Goal: Task Accomplishment & Management: Complete application form

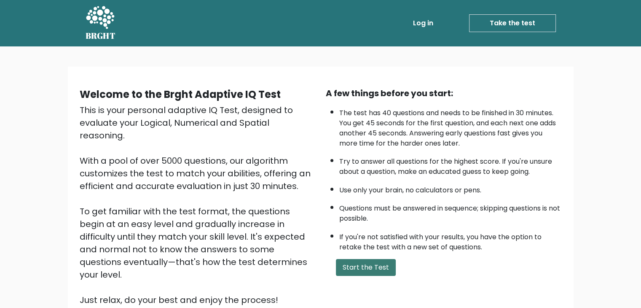
click at [348, 268] on button "Start the Test" at bounding box center [366, 267] width 60 height 17
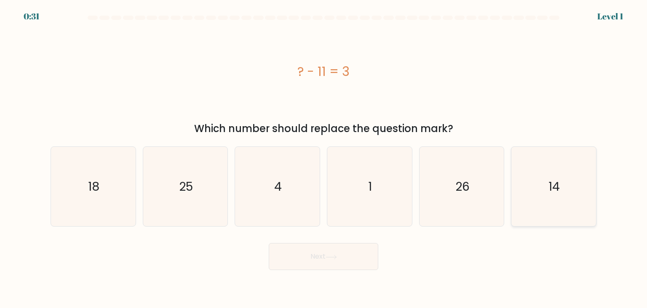
click at [526, 156] on icon "14" at bounding box center [553, 186] width 79 height 79
click at [324, 156] on input "f. 14" at bounding box center [324, 156] width 0 height 4
radio input "true"
click at [298, 257] on button "Next" at bounding box center [324, 256] width 110 height 27
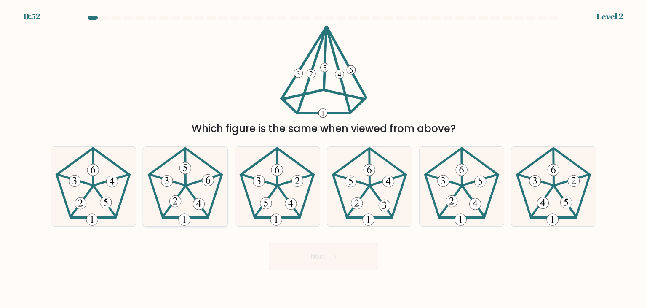
click at [170, 171] on icon at bounding box center [185, 186] width 79 height 79
click at [324, 158] on input "b." at bounding box center [324, 156] width 0 height 4
radio input "true"
drag, startPoint x: 322, startPoint y: 252, endPoint x: 324, endPoint y: 248, distance: 4.5
click at [322, 252] on button "Next" at bounding box center [324, 256] width 110 height 27
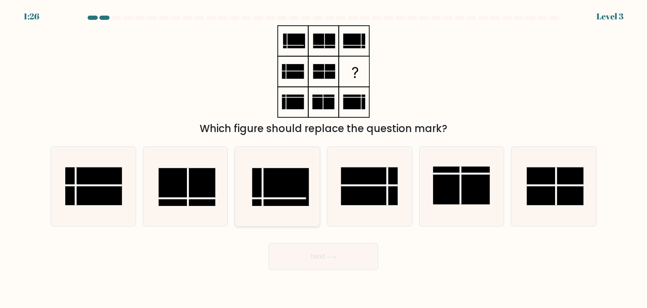
click at [317, 180] on icon at bounding box center [277, 186] width 79 height 79
click at [324, 158] on input "c." at bounding box center [324, 156] width 0 height 4
radio input "true"
click at [355, 183] on rect at bounding box center [369, 186] width 57 height 38
click at [324, 158] on input "d." at bounding box center [324, 156] width 0 height 4
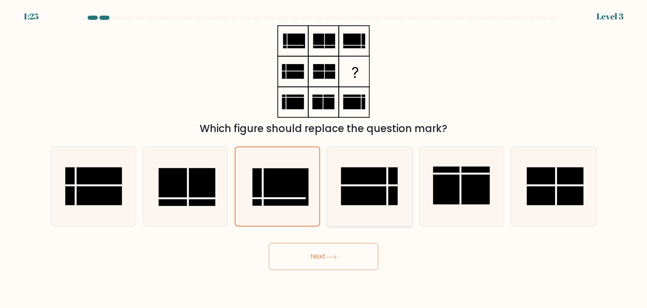
radio input "true"
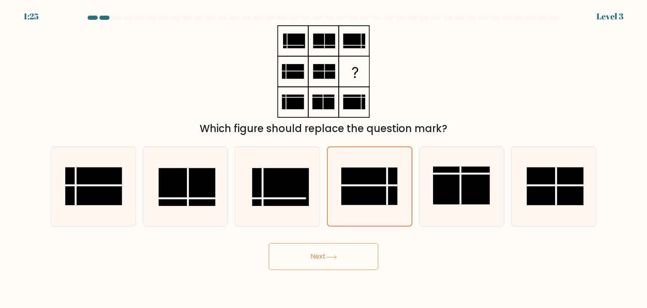
click at [345, 262] on button "Next" at bounding box center [324, 256] width 110 height 27
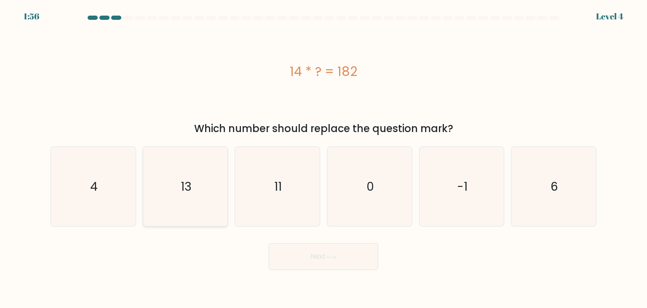
drag, startPoint x: 193, startPoint y: 188, endPoint x: 198, endPoint y: 187, distance: 5.1
click at [194, 188] on icon "13" at bounding box center [185, 186] width 79 height 79
click at [324, 158] on input "b. 13" at bounding box center [324, 156] width 0 height 4
radio input "true"
click at [337, 255] on icon at bounding box center [331, 257] width 11 height 5
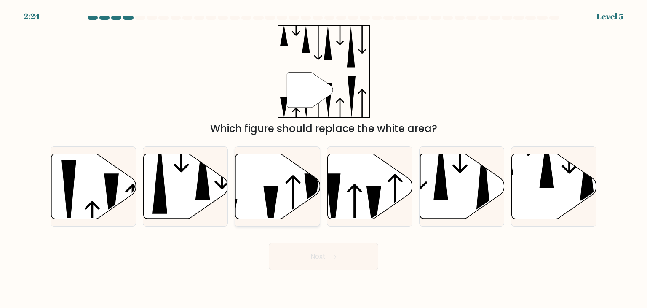
click at [271, 177] on icon at bounding box center [278, 186] width 85 height 65
click at [324, 158] on input "c." at bounding box center [324, 156] width 0 height 4
radio input "true"
click at [323, 255] on button "Next" at bounding box center [324, 256] width 110 height 27
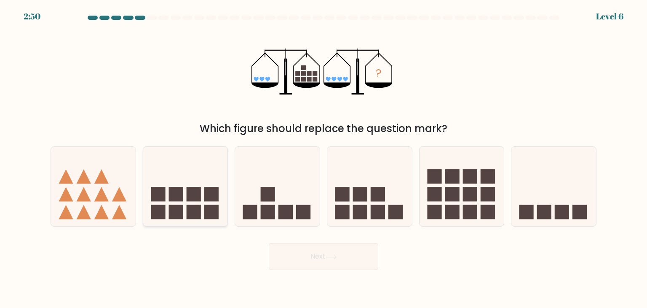
click at [208, 212] on rect at bounding box center [211, 212] width 14 height 14
click at [324, 158] on input "b." at bounding box center [324, 156] width 0 height 4
radio input "true"
click at [397, 282] on body "2:50 Level 6" at bounding box center [323, 154] width 647 height 308
click at [360, 264] on button "Next" at bounding box center [324, 256] width 110 height 27
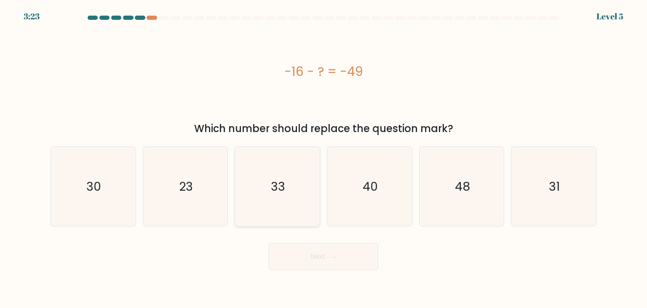
click at [271, 166] on icon "33" at bounding box center [277, 186] width 79 height 79
click at [324, 158] on input "c. 33" at bounding box center [324, 156] width 0 height 4
radio input "true"
click at [329, 248] on button "Next" at bounding box center [324, 256] width 110 height 27
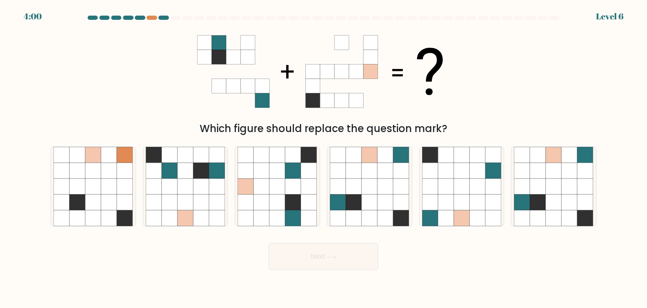
drag, startPoint x: 361, startPoint y: 188, endPoint x: 348, endPoint y: 229, distance: 42.6
click at [361, 189] on icon at bounding box center [354, 186] width 16 height 16
click at [324, 158] on input "d." at bounding box center [324, 156] width 0 height 4
radio input "true"
click at [346, 248] on button "Next" at bounding box center [324, 256] width 110 height 27
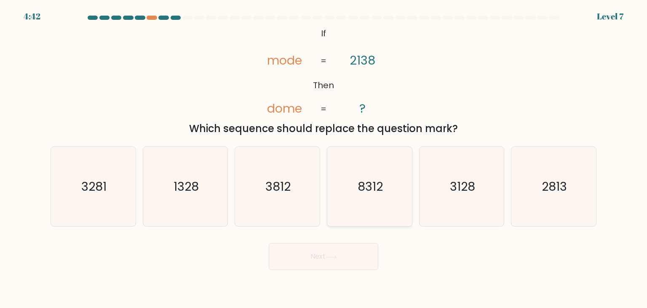
drag, startPoint x: 352, startPoint y: 164, endPoint x: 356, endPoint y: 228, distance: 64.1
click at [353, 164] on icon "8312" at bounding box center [369, 186] width 79 height 79
click at [324, 158] on input "d. 8312" at bounding box center [324, 156] width 0 height 4
radio input "true"
click at [356, 254] on button "Next" at bounding box center [324, 256] width 110 height 27
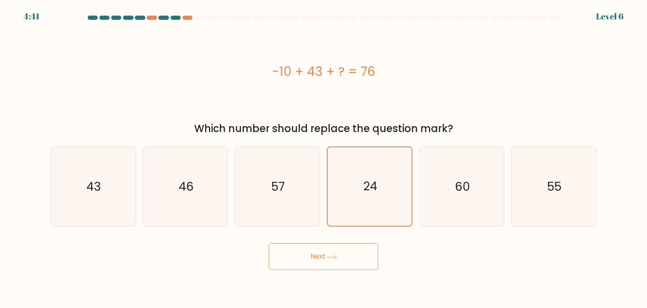
click at [340, 287] on body "4:41 Level 6 a." at bounding box center [323, 154] width 647 height 308
click at [350, 265] on button "Next" at bounding box center [324, 256] width 110 height 27
click at [465, 191] on text "60" at bounding box center [462, 186] width 15 height 17
click at [324, 158] on input "e. 60" at bounding box center [324, 156] width 0 height 4
radio input "true"
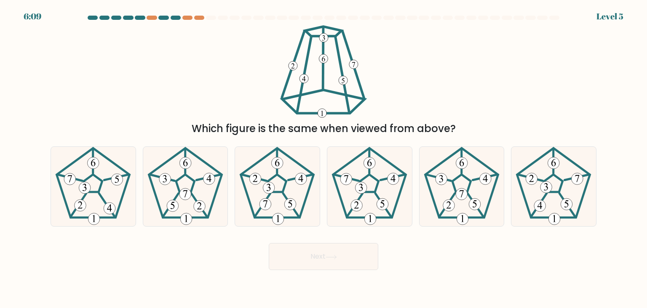
drag, startPoint x: 352, startPoint y: 248, endPoint x: 391, endPoint y: 225, distance: 45.2
click at [352, 247] on button "Next" at bounding box center [324, 256] width 110 height 27
click at [373, 194] on icon at bounding box center [369, 186] width 79 height 79
click at [324, 158] on input "d." at bounding box center [324, 156] width 0 height 4
radio input "true"
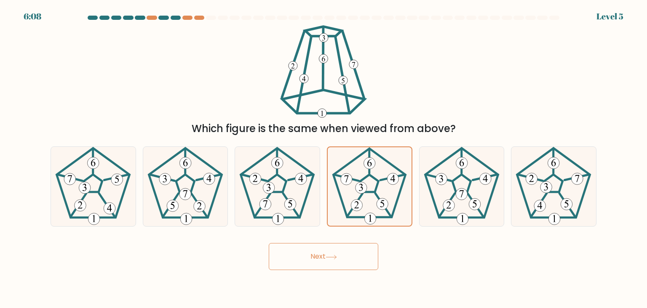
click at [335, 249] on button "Next" at bounding box center [324, 256] width 110 height 27
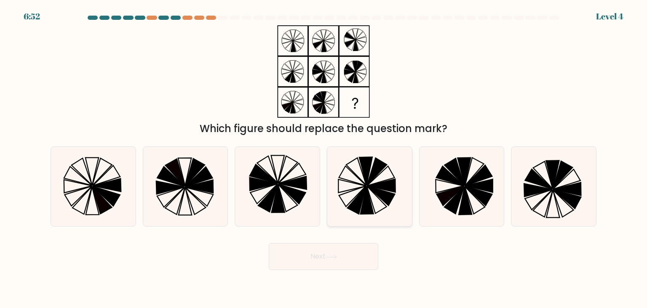
click at [374, 184] on icon at bounding box center [382, 185] width 28 height 13
click at [324, 158] on input "d." at bounding box center [324, 156] width 0 height 4
radio input "true"
click at [335, 270] on body "6:52 Level 4" at bounding box center [323, 154] width 647 height 308
click at [337, 258] on icon at bounding box center [331, 257] width 11 height 5
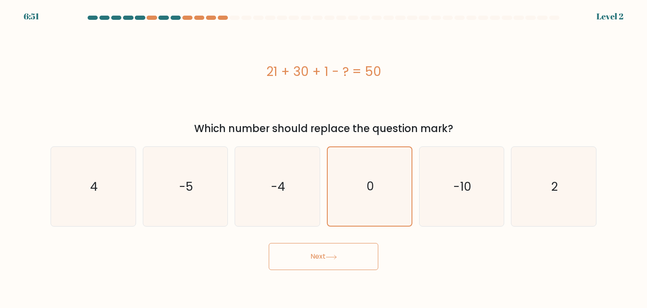
click at [344, 252] on button "Next" at bounding box center [324, 256] width 110 height 27
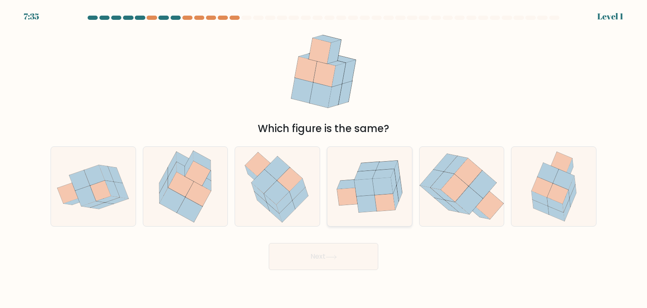
click at [453, 180] on icon at bounding box center [454, 188] width 27 height 28
click at [324, 158] on input "e." at bounding box center [324, 156] width 0 height 4
radio input "true"
click at [345, 260] on button "Next" at bounding box center [324, 256] width 110 height 27
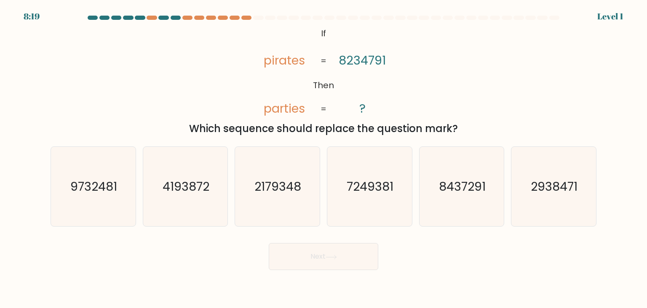
click at [394, 187] on icon "7249381" at bounding box center [369, 186] width 79 height 79
click at [324, 158] on input "d. 7249381" at bounding box center [324, 156] width 0 height 4
radio input "true"
click at [327, 271] on body "8:19 Level 1 If" at bounding box center [323, 154] width 647 height 308
click at [332, 258] on icon at bounding box center [331, 257] width 11 height 5
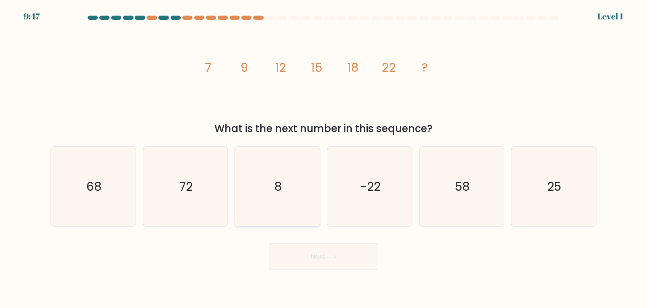
drag, startPoint x: 176, startPoint y: 179, endPoint x: 235, endPoint y: 218, distance: 70.5
click at [177, 180] on icon "72" at bounding box center [185, 186] width 79 height 79
click at [324, 158] on input "b. 72" at bounding box center [324, 156] width 0 height 4
radio input "true"
click at [291, 234] on form at bounding box center [323, 143] width 647 height 254
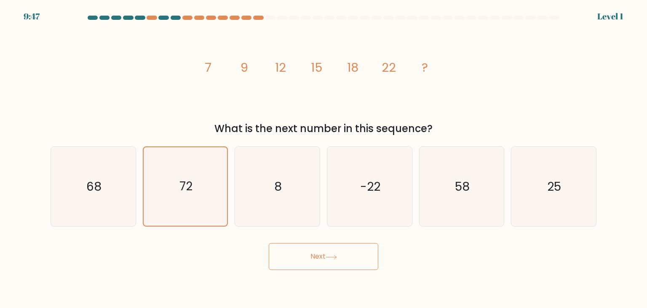
click at [302, 257] on button "Next" at bounding box center [324, 256] width 110 height 27
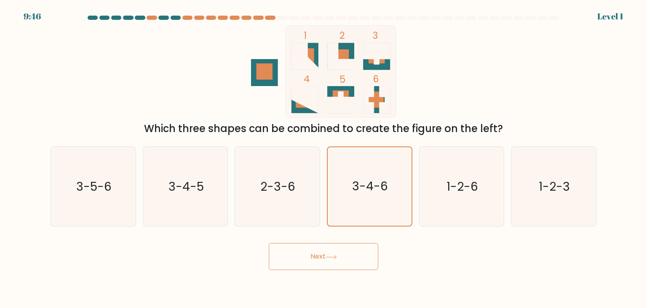
click at [322, 260] on button "Next" at bounding box center [324, 256] width 110 height 27
click at [389, 188] on icon "3-4-6" at bounding box center [369, 186] width 78 height 78
click at [324, 158] on input "d. 3-4-6" at bounding box center [324, 156] width 0 height 4
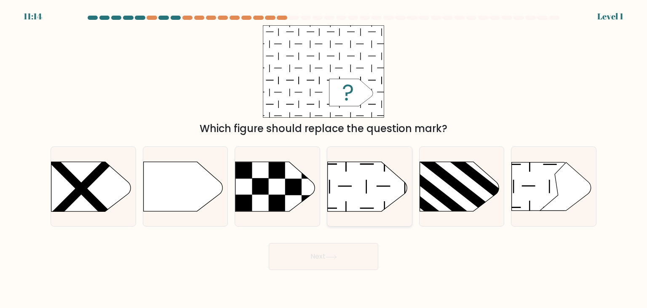
click at [397, 189] on icon at bounding box center [367, 186] width 79 height 49
click at [324, 158] on input "d." at bounding box center [324, 156] width 0 height 4
radio input "true"
click at [339, 256] on button "Next" at bounding box center [324, 256] width 110 height 27
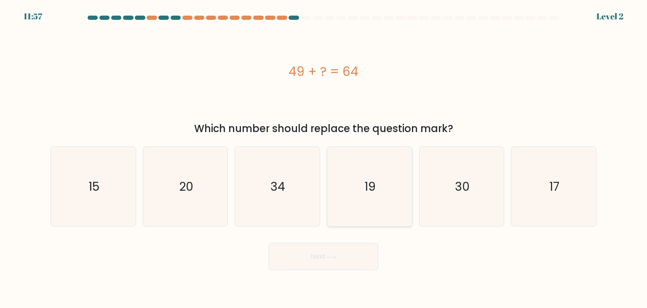
click at [378, 189] on icon "19" at bounding box center [369, 186] width 79 height 79
click at [324, 158] on input "d. 19" at bounding box center [324, 156] width 0 height 4
radio input "true"
drag, startPoint x: 320, startPoint y: 256, endPoint x: 338, endPoint y: 231, distance: 30.2
click at [320, 253] on button "Next" at bounding box center [324, 256] width 110 height 27
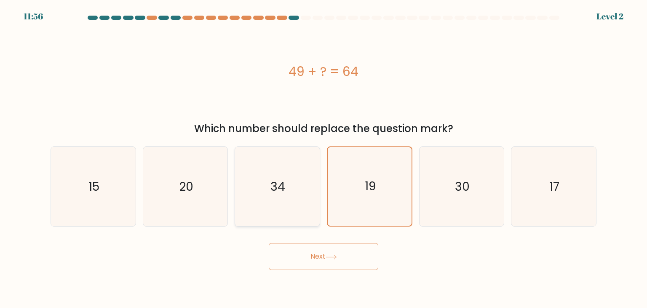
click at [276, 169] on icon "34" at bounding box center [277, 186] width 79 height 79
click at [324, 158] on input "c. 34" at bounding box center [324, 156] width 0 height 4
radio input "true"
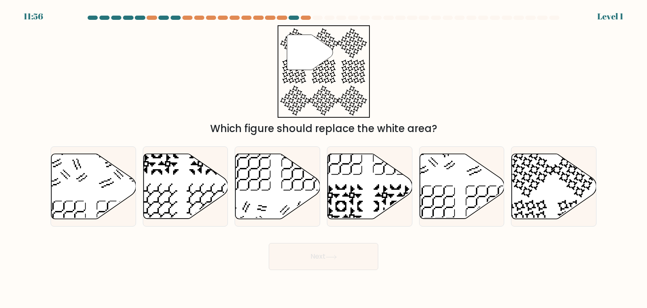
click at [330, 246] on button "Next" at bounding box center [324, 256] width 110 height 27
click at [361, 191] on icon at bounding box center [370, 186] width 85 height 65
click at [324, 158] on input "d." at bounding box center [324, 156] width 0 height 4
radio input "true"
click at [346, 250] on button "Next" at bounding box center [324, 256] width 110 height 27
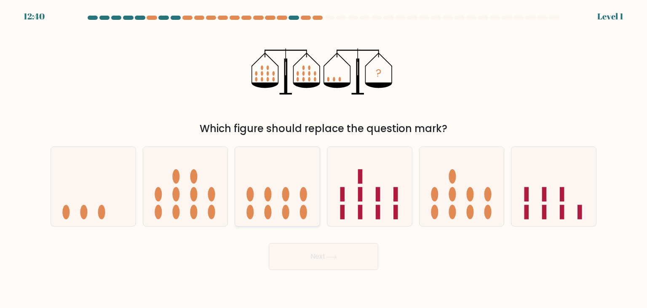
click at [257, 179] on icon at bounding box center [277, 186] width 85 height 70
click at [324, 158] on input "c." at bounding box center [324, 156] width 0 height 4
radio input "true"
click at [342, 268] on button "Next" at bounding box center [324, 256] width 110 height 27
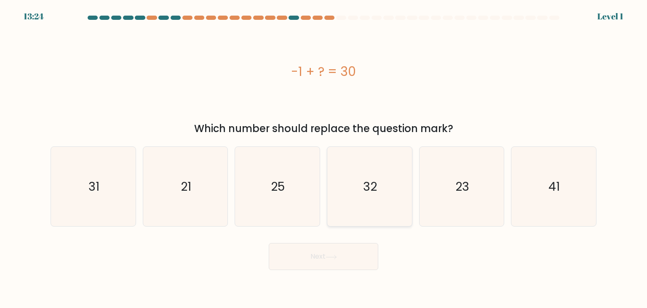
click at [375, 193] on text "32" at bounding box center [371, 186] width 14 height 17
click at [324, 158] on input "d. 32" at bounding box center [324, 156] width 0 height 4
radio input "true"
drag, startPoint x: 331, startPoint y: 253, endPoint x: 351, endPoint y: 228, distance: 32.1
click at [332, 253] on button "Next" at bounding box center [324, 256] width 110 height 27
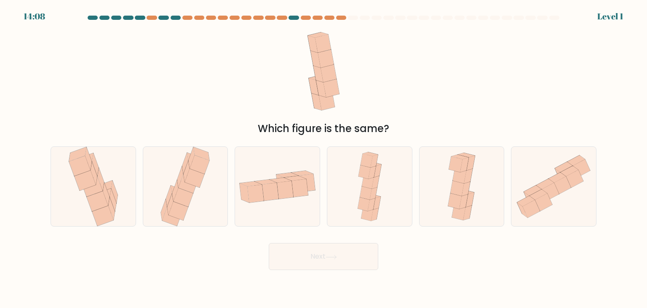
click at [371, 180] on icon at bounding box center [368, 182] width 12 height 14
click at [324, 158] on input "d." at bounding box center [324, 156] width 0 height 4
radio input "true"
click at [329, 263] on button "Next" at bounding box center [324, 256] width 110 height 27
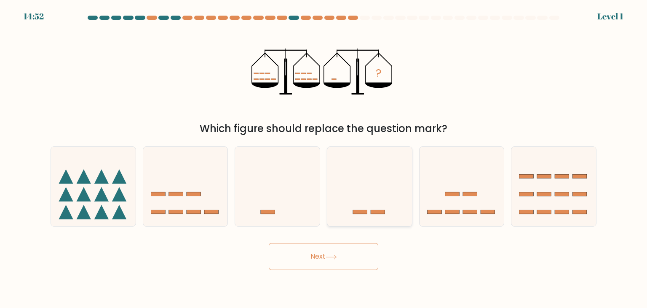
click at [373, 186] on icon at bounding box center [369, 186] width 85 height 70
click at [324, 158] on input "d." at bounding box center [324, 156] width 0 height 4
radio input "true"
drag, startPoint x: 328, startPoint y: 273, endPoint x: 332, endPoint y: 260, distance: 13.7
click at [328, 272] on body "15:36 Level 1" at bounding box center [323, 154] width 647 height 308
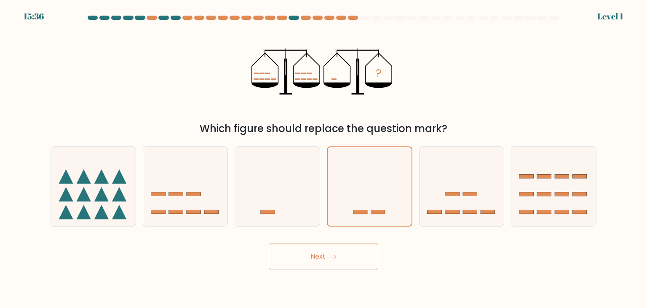
click at [335, 259] on icon at bounding box center [331, 257] width 11 height 5
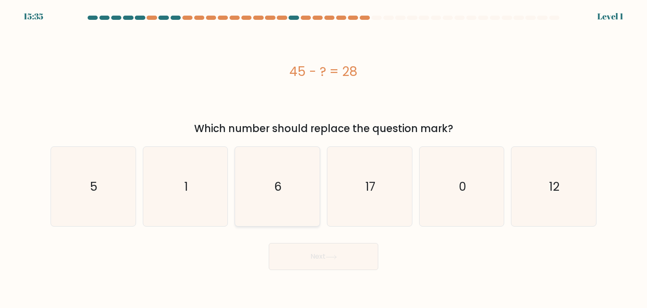
click at [247, 184] on icon "6" at bounding box center [277, 186] width 79 height 79
click at [324, 158] on input "c. 6" at bounding box center [324, 156] width 0 height 4
radio input "true"
drag, startPoint x: 322, startPoint y: 253, endPoint x: 340, endPoint y: 232, distance: 28.1
click at [322, 252] on button "Next" at bounding box center [324, 256] width 110 height 27
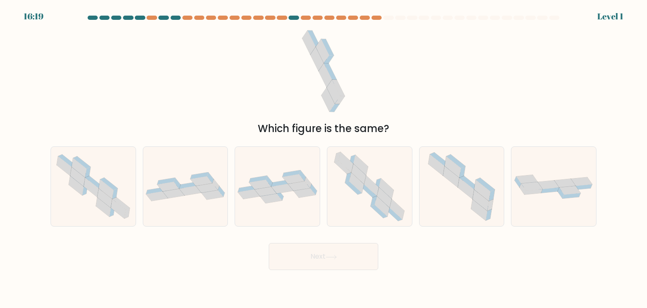
click at [363, 196] on icon at bounding box center [369, 186] width 81 height 79
click at [324, 158] on input "d." at bounding box center [324, 156] width 0 height 4
radio input "true"
drag, startPoint x: 290, startPoint y: 270, endPoint x: 303, endPoint y: 258, distance: 17.0
click at [290, 270] on body "17:03 Level 1" at bounding box center [323, 154] width 647 height 308
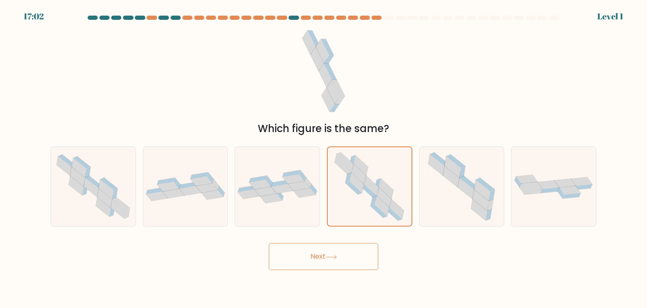
drag, startPoint x: 302, startPoint y: 265, endPoint x: 300, endPoint y: 249, distance: 16.5
click at [302, 260] on button "Next" at bounding box center [324, 256] width 110 height 27
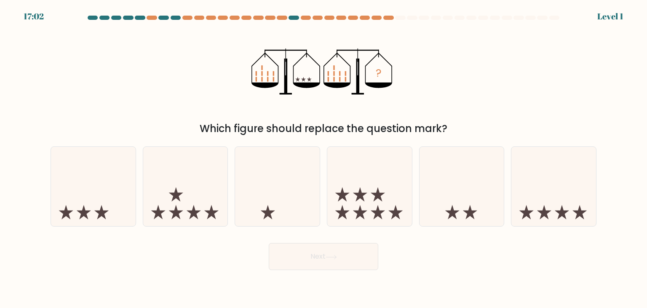
click at [317, 255] on button "Next" at bounding box center [324, 256] width 110 height 27
click at [387, 196] on icon at bounding box center [369, 186] width 85 height 70
click at [324, 158] on input "d." at bounding box center [324, 156] width 0 height 4
radio input "true"
click at [356, 265] on button "Next" at bounding box center [324, 256] width 110 height 27
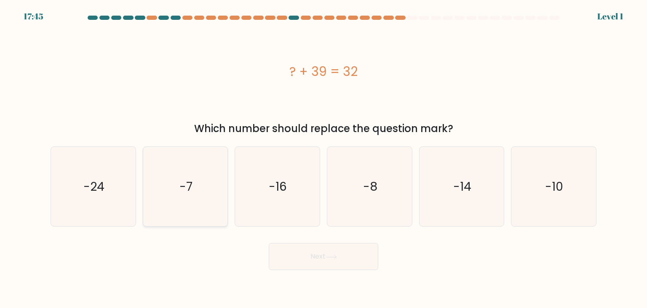
click at [164, 181] on icon "-7" at bounding box center [185, 186] width 79 height 79
click at [324, 158] on input "b. -7" at bounding box center [324, 156] width 0 height 4
radio input "true"
click at [268, 230] on form "a." at bounding box center [323, 143] width 647 height 254
click at [298, 255] on button "Next" at bounding box center [324, 256] width 110 height 27
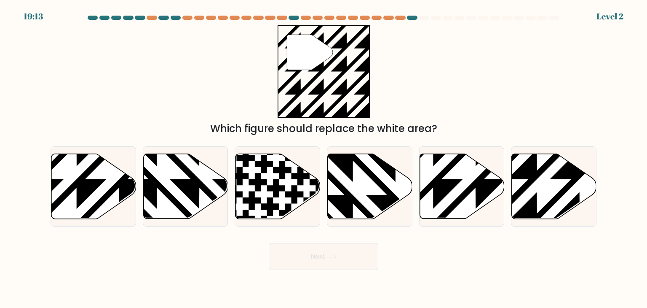
click at [341, 240] on div "Next" at bounding box center [324, 252] width 556 height 33
click at [347, 250] on button "Next" at bounding box center [324, 256] width 110 height 27
drag, startPoint x: 470, startPoint y: 187, endPoint x: 466, endPoint y: 189, distance: 4.9
click at [470, 187] on icon at bounding box center [433, 221] width 171 height 171
click at [324, 158] on input "e." at bounding box center [324, 156] width 0 height 4
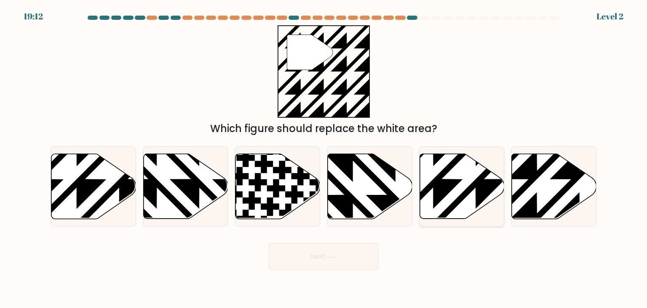
radio input "true"
click at [332, 271] on body "19:11 Level 2" at bounding box center [323, 154] width 647 height 308
click at [352, 253] on button "Next" at bounding box center [324, 256] width 110 height 27
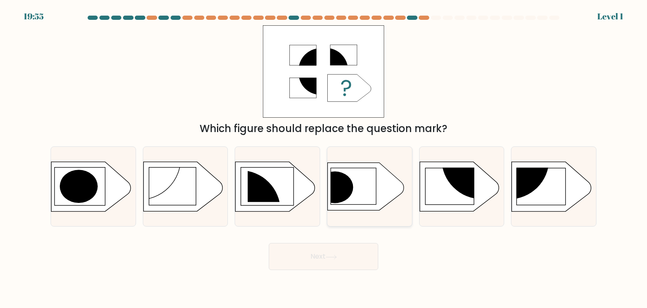
click at [363, 194] on icon at bounding box center [366, 187] width 76 height 48
click at [324, 158] on input "d." at bounding box center [324, 156] width 0 height 4
radio input "true"
click at [361, 247] on button "Next" at bounding box center [324, 256] width 110 height 27
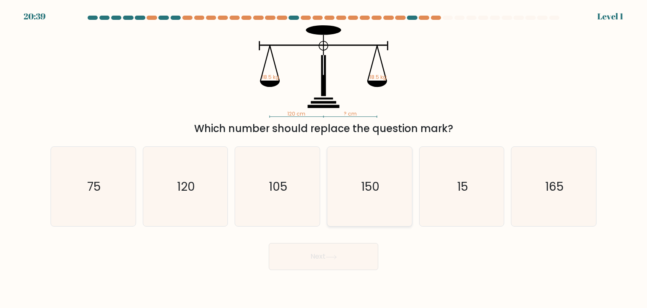
click at [386, 185] on icon "150" at bounding box center [369, 186] width 79 height 79
click at [324, 158] on input "d. 150" at bounding box center [324, 156] width 0 height 4
radio input "true"
click at [367, 244] on button "Next" at bounding box center [324, 256] width 110 height 27
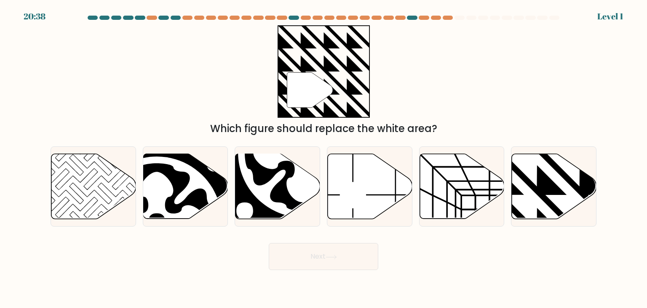
click at [33, 149] on form "a." at bounding box center [323, 143] width 647 height 254
click at [147, 204] on icon at bounding box center [156, 221] width 117 height 117
click at [324, 158] on input "b." at bounding box center [324, 156] width 0 height 4
radio input "true"
click at [344, 248] on button "Next" at bounding box center [324, 256] width 110 height 27
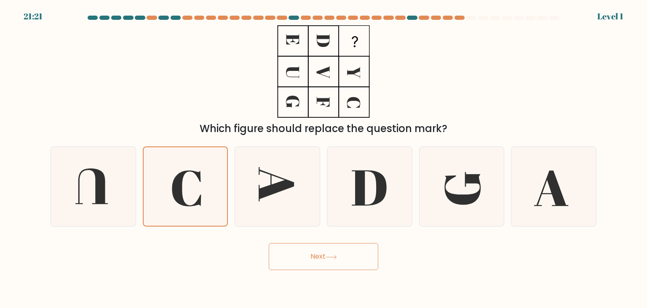
click at [301, 241] on div "Next" at bounding box center [324, 252] width 556 height 33
click at [335, 241] on div "Next" at bounding box center [324, 252] width 556 height 33
click at [352, 256] on button "Next" at bounding box center [324, 256] width 110 height 27
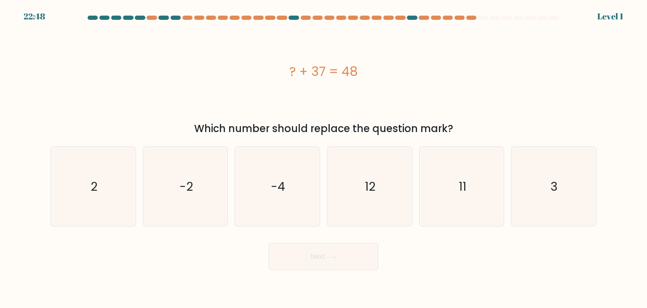
click at [352, 259] on button "Next" at bounding box center [324, 256] width 110 height 27
click at [379, 200] on icon "12" at bounding box center [369, 186] width 79 height 79
click at [324, 158] on input "d. 12" at bounding box center [324, 156] width 0 height 4
radio input "true"
click at [335, 255] on icon at bounding box center [331, 257] width 11 height 5
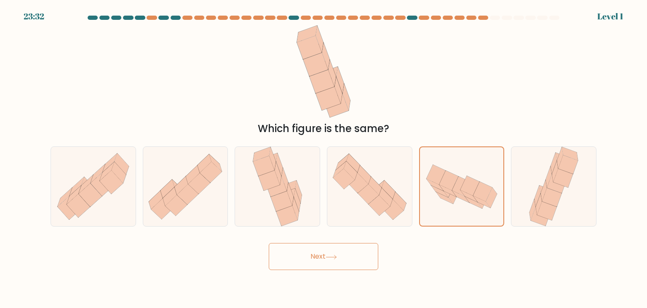
click at [376, 240] on div "Next" at bounding box center [324, 252] width 556 height 33
drag, startPoint x: 356, startPoint y: 248, endPoint x: 468, endPoint y: 208, distance: 119.0
click at [356, 249] on button "Next" at bounding box center [324, 256] width 110 height 27
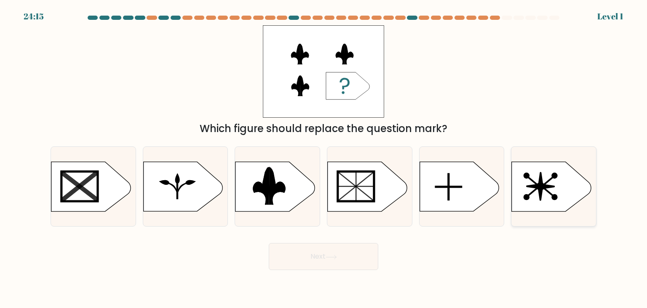
drag, startPoint x: 596, startPoint y: 158, endPoint x: 554, endPoint y: 178, distance: 46.2
click at [595, 160] on div at bounding box center [554, 186] width 86 height 80
click at [324, 158] on input "f." at bounding box center [324, 156] width 0 height 4
radio input "true"
click at [355, 246] on button "Next" at bounding box center [324, 256] width 110 height 27
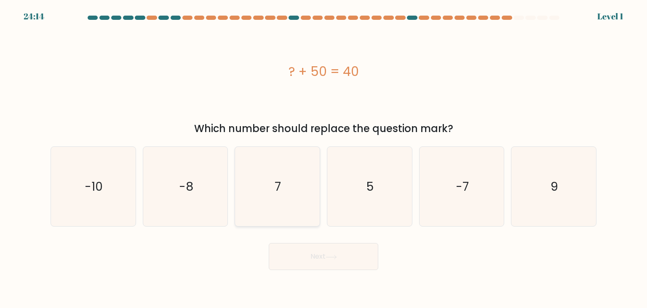
click at [288, 203] on icon "7" at bounding box center [277, 186] width 79 height 79
click at [324, 158] on input "c. 7" at bounding box center [324, 156] width 0 height 4
radio input "true"
drag, startPoint x: 313, startPoint y: 251, endPoint x: 369, endPoint y: 241, distance: 56.9
click at [314, 251] on button "Next" at bounding box center [324, 256] width 110 height 27
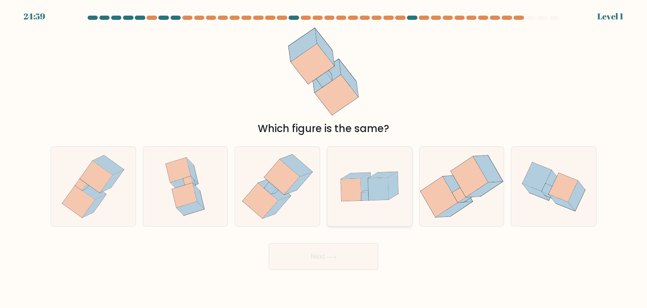
click at [394, 192] on icon at bounding box center [393, 185] width 10 height 27
click at [324, 158] on input "d." at bounding box center [324, 156] width 0 height 4
radio input "true"
click at [356, 265] on button "Next" at bounding box center [324, 256] width 110 height 27
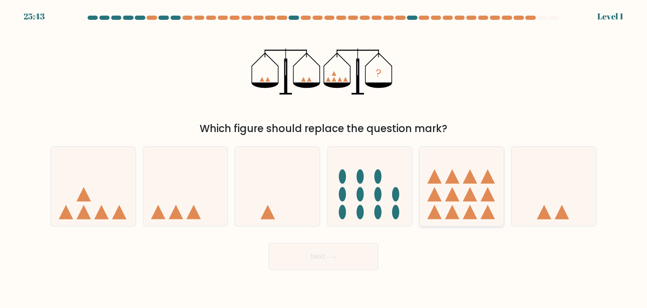
click at [446, 213] on icon at bounding box center [462, 186] width 85 height 70
click at [324, 158] on input "e." at bounding box center [324, 156] width 0 height 4
radio input "true"
click at [359, 258] on button "Next" at bounding box center [324, 256] width 110 height 27
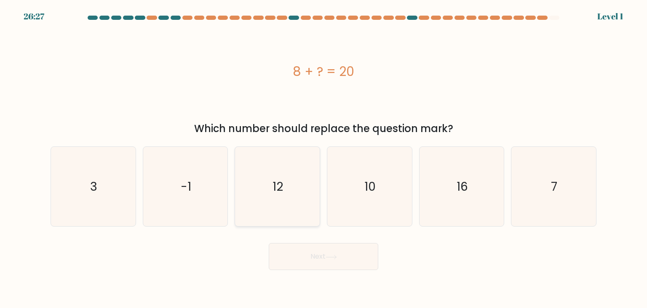
click at [312, 188] on icon "12" at bounding box center [277, 186] width 79 height 79
click at [324, 158] on input "c. 12" at bounding box center [324, 156] width 0 height 4
radio input "true"
drag, startPoint x: 330, startPoint y: 245, endPoint x: 351, endPoint y: 222, distance: 31.6
click at [330, 245] on button "Next" at bounding box center [324, 256] width 110 height 27
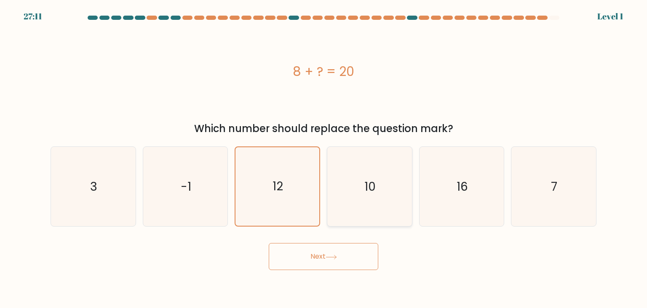
click at [376, 176] on icon "10" at bounding box center [369, 186] width 79 height 79
click at [324, 158] on input "d. 10" at bounding box center [324, 156] width 0 height 4
radio input "true"
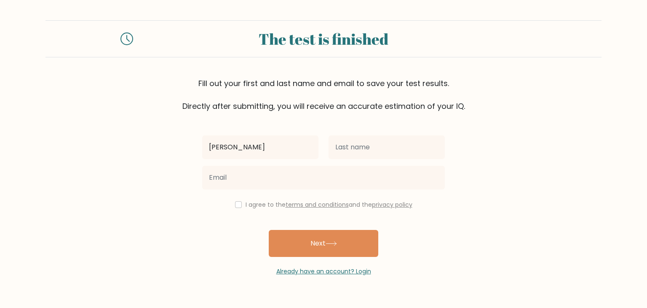
type input "[PERSON_NAME]"
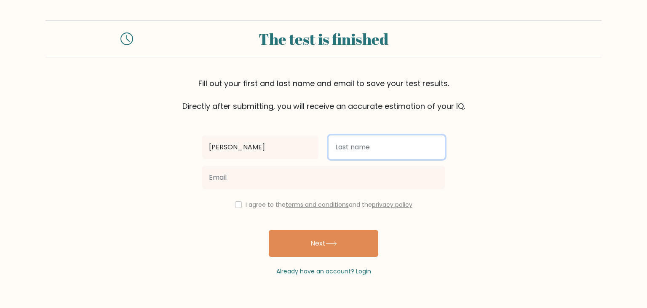
click at [373, 142] on input "text" at bounding box center [387, 147] width 116 height 24
type input "N"
type input "Bathan"
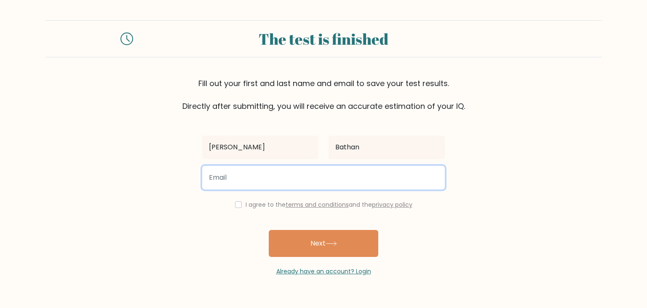
click at [303, 180] on input "email" at bounding box center [323, 178] width 243 height 24
type input "[EMAIL_ADDRESS][DOMAIN_NAME]"
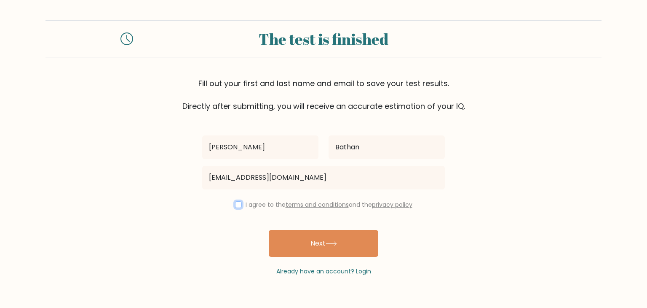
click at [238, 204] on input "checkbox" at bounding box center [238, 204] width 7 height 7
checkbox input "true"
drag, startPoint x: 292, startPoint y: 232, endPoint x: 307, endPoint y: 234, distance: 15.8
click at [293, 233] on button "Next" at bounding box center [324, 243] width 110 height 27
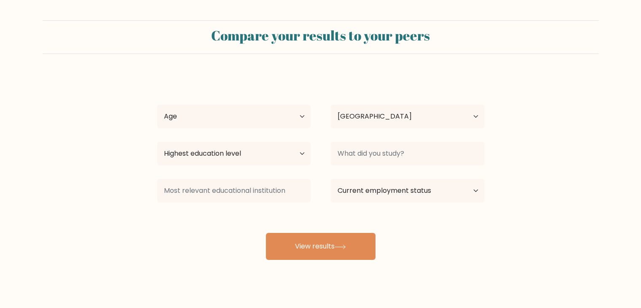
select select "PH"
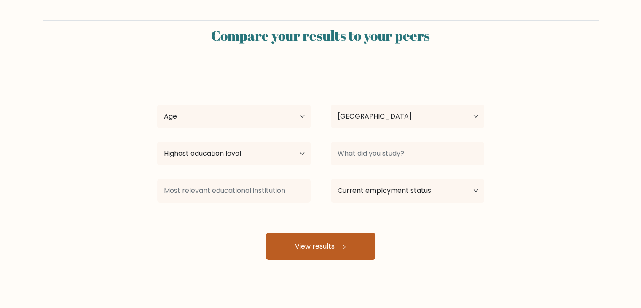
click at [323, 245] on button "View results" at bounding box center [321, 246] width 110 height 27
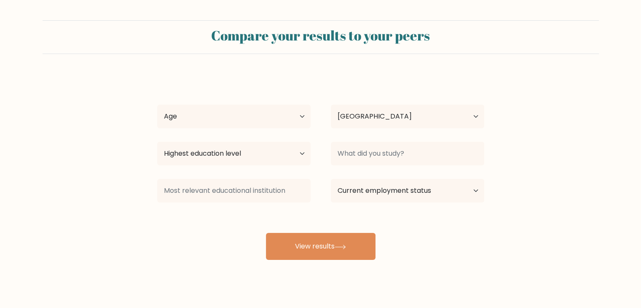
drag, startPoint x: 193, startPoint y: 88, endPoint x: 219, endPoint y: 121, distance: 42.6
click at [193, 88] on div "Lyka Mae Bathan Age Under 18 years old 18-24 years old 25-34 years old 35-44 ye…" at bounding box center [320, 166] width 337 height 185
click at [218, 114] on select "Age Under 18 years old 18-24 years old 25-34 years old 35-44 years old 45-54 ye…" at bounding box center [233, 117] width 153 height 24
select select "25_34"
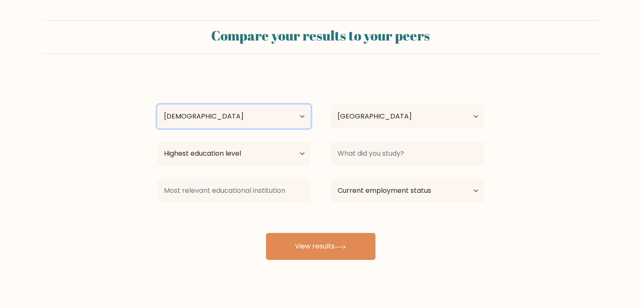
click at [157, 105] on select "Age Under 18 years old 18-24 years old 25-34 years old 35-44 years old 45-54 ye…" at bounding box center [233, 117] width 153 height 24
click at [315, 132] on div "Lyka Mae Bathan Age Under 18 years old 18-24 years old 25-34 years old 35-44 ye…" at bounding box center [320, 166] width 337 height 185
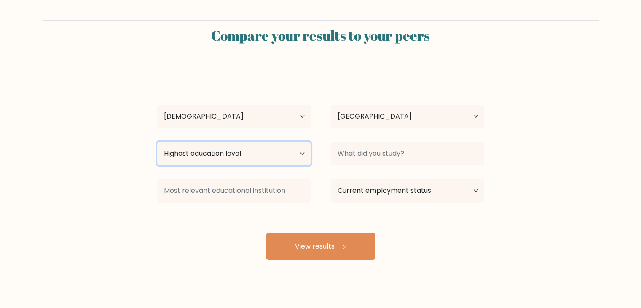
click at [231, 162] on select "Highest education level No schooling Primary Lower Secondary Upper Secondary Oc…" at bounding box center [233, 154] width 153 height 24
select select "bachelors_degree"
click at [157, 142] on select "Highest education level No schooling Primary Lower Secondary Upper Secondary Oc…" at bounding box center [233, 154] width 153 height 24
drag, startPoint x: 342, startPoint y: 177, endPoint x: 349, endPoint y: 168, distance: 11.7
click at [342, 177] on div "Current employment status Employed Student Retired Other / prefer not to answer" at bounding box center [408, 190] width 174 height 30
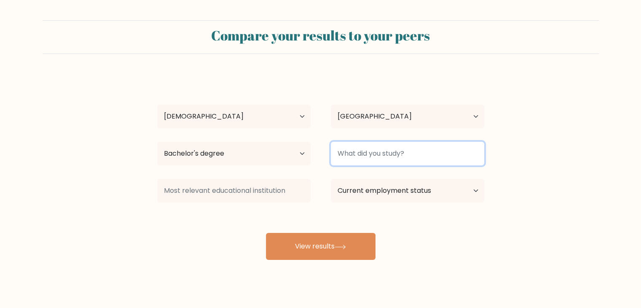
click at [356, 161] on input at bounding box center [407, 154] width 153 height 24
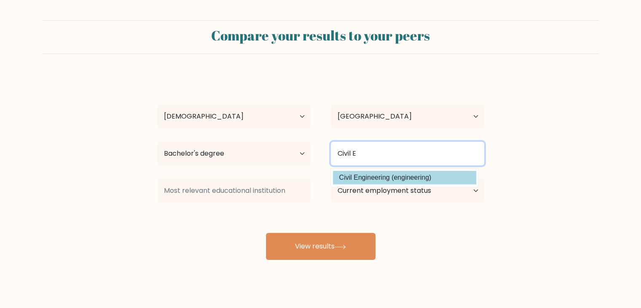
type input "Civil E"
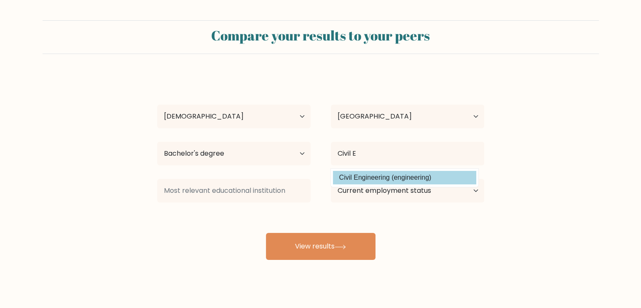
click at [378, 183] on div "Lyka Mae Bathan Age Under 18 years old 18-24 years old 25-34 years old 35-44 ye…" at bounding box center [320, 166] width 337 height 185
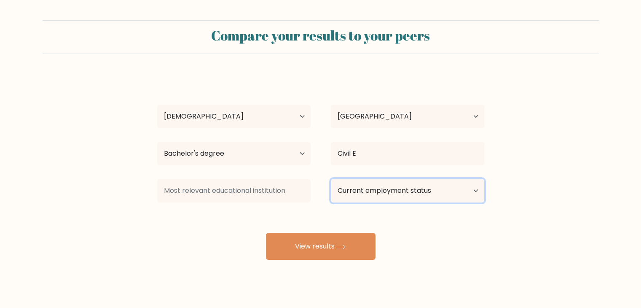
click at [378, 191] on select "Current employment status Employed Student Retired Other / prefer not to answer" at bounding box center [407, 191] width 153 height 24
select select "employed"
click at [331, 179] on select "Current employment status Employed Student Retired Other / prefer not to answer" at bounding box center [407, 191] width 153 height 24
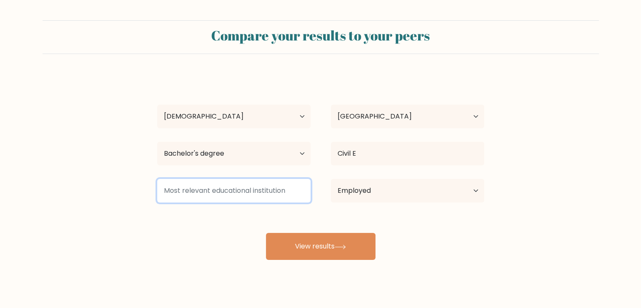
drag, startPoint x: 239, startPoint y: 185, endPoint x: 230, endPoint y: 185, distance: 8.8
click at [237, 185] on input at bounding box center [233, 191] width 153 height 24
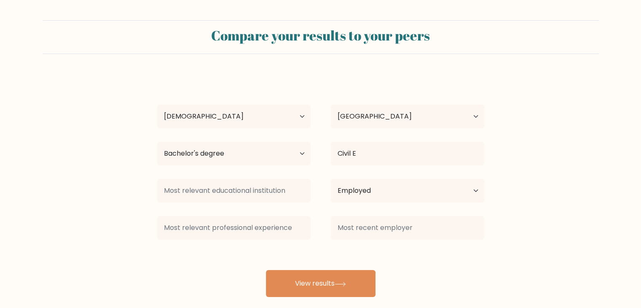
click at [323, 298] on div "Compare your results to your peers Lyka Mae Bathan Age Under 18 years old 18-24…" at bounding box center [320, 159] width 641 height 319
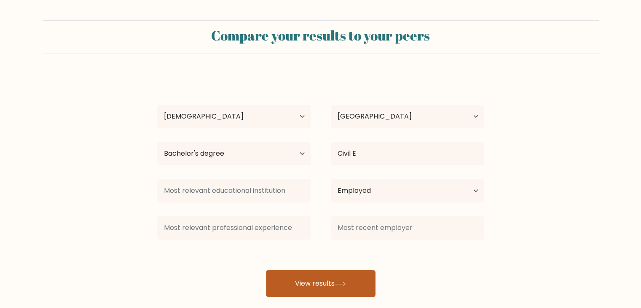
click at [327, 289] on button "View results" at bounding box center [321, 283] width 110 height 27
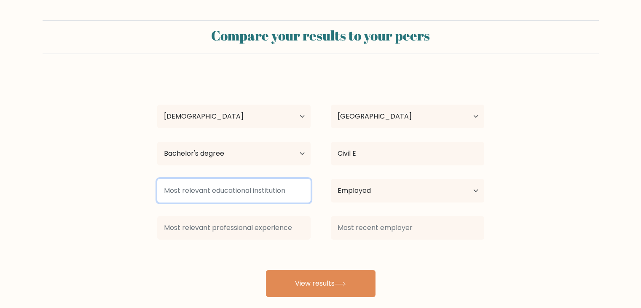
type input "s"
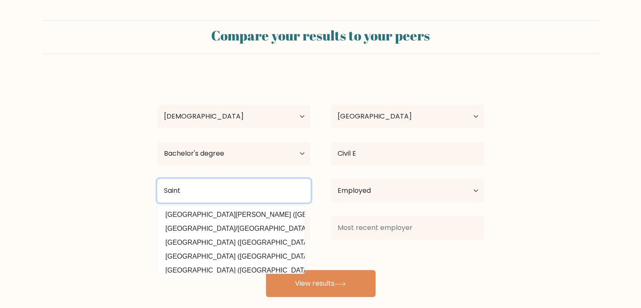
type input "t"
drag, startPoint x: 235, startPoint y: 190, endPoint x: 49, endPoint y: 164, distance: 187.2
click at [50, 164] on form "Compare your results to your peers Lyka Mae Bathan Age Under 18 years old 18-24…" at bounding box center [320, 158] width 641 height 276
click at [143, 189] on form "Compare your results to your peers Lyka Mae Bathan Age Under 18 years old 18-24…" at bounding box center [320, 158] width 641 height 276
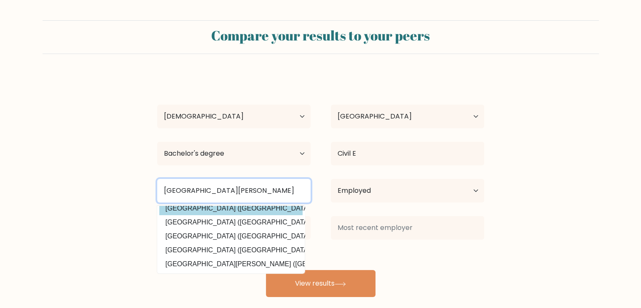
scroll to position [82, 0]
type input "saint anne college lucena"
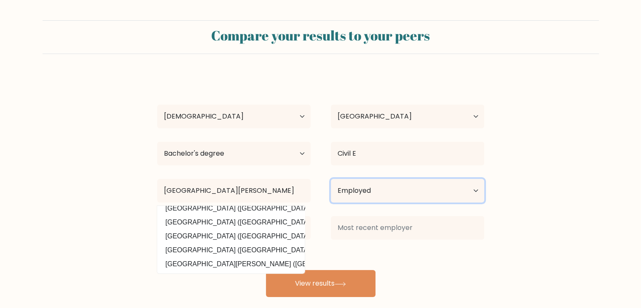
click at [378, 193] on select "Current employment status Employed Student Retired Other / prefer not to answer" at bounding box center [407, 191] width 153 height 24
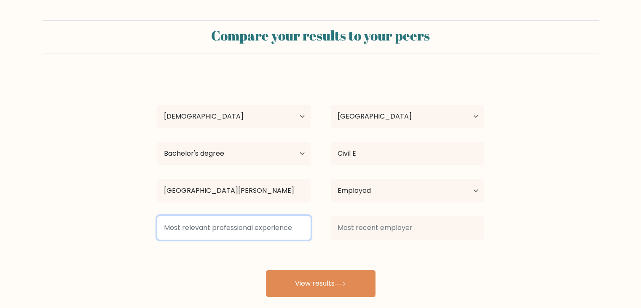
click at [214, 220] on input at bounding box center [233, 228] width 153 height 24
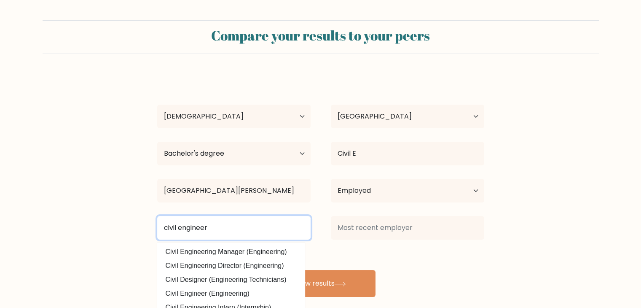
type input "civil engineer"
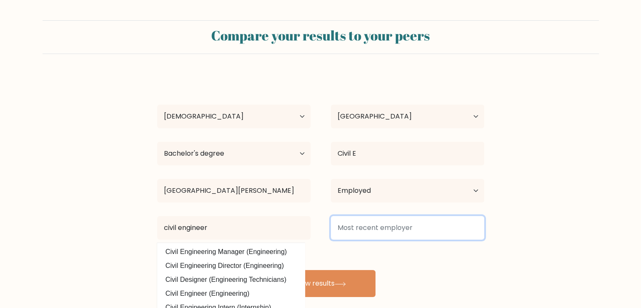
click at [386, 220] on input at bounding box center [407, 228] width 153 height 24
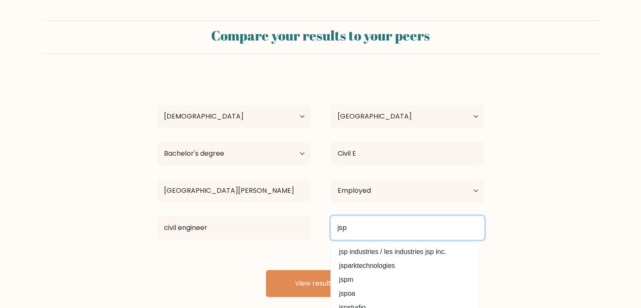
type input "jsp"
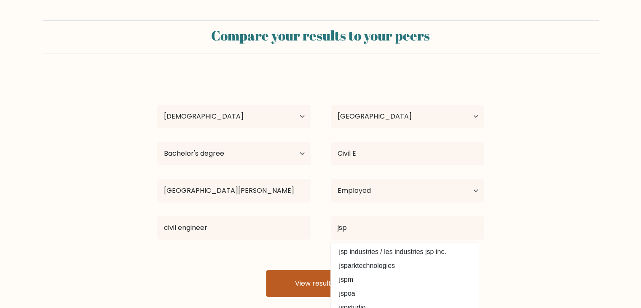
drag, startPoint x: 301, startPoint y: 269, endPoint x: 301, endPoint y: 282, distance: 13.1
click at [301, 270] on div "Lyka Mae Bathan Age Under 18 years old 18-24 years old 25-34 years old 35-44 ye…" at bounding box center [320, 185] width 337 height 222
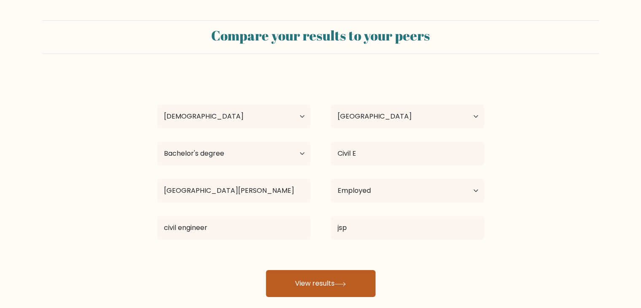
click at [314, 273] on button "View results" at bounding box center [321, 283] width 110 height 27
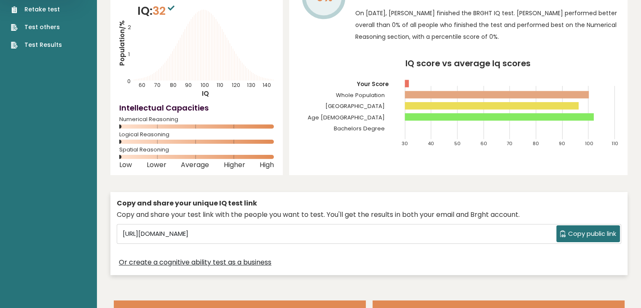
scroll to position [84, 0]
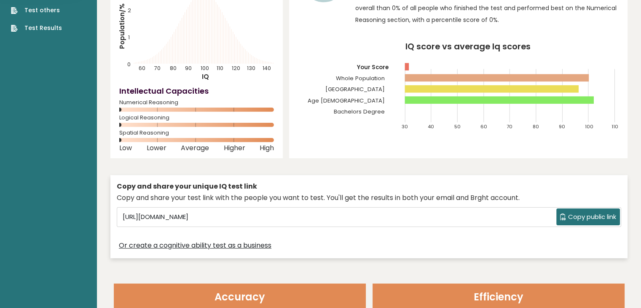
click at [564, 213] on button "Copy public link" at bounding box center [588, 216] width 64 height 17
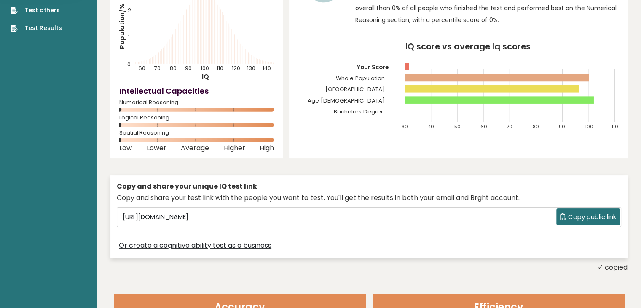
drag, startPoint x: 571, startPoint y: 216, endPoint x: 577, endPoint y: 218, distance: 6.3
click at [571, 216] on span "Copy public link" at bounding box center [592, 217] width 48 height 10
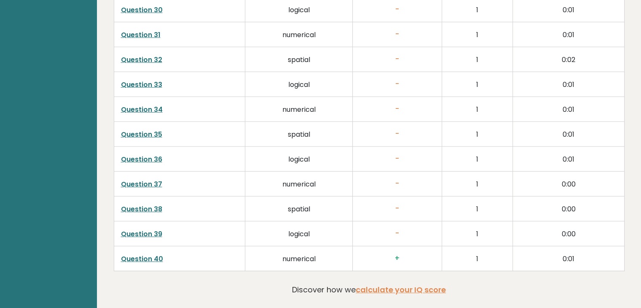
scroll to position [2163, 0]
